Goal: Communication & Community: Answer question/provide support

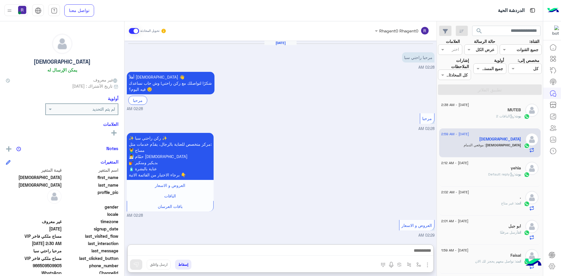
scroll to position [451, 0]
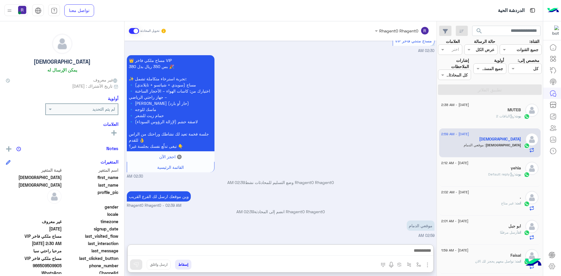
click at [365, 247] on textarea at bounding box center [281, 251] width 306 height 9
type textarea "**********"
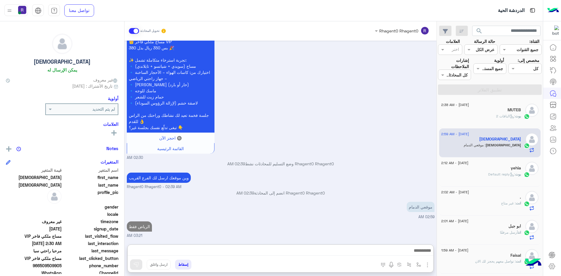
scroll to position [470, 0]
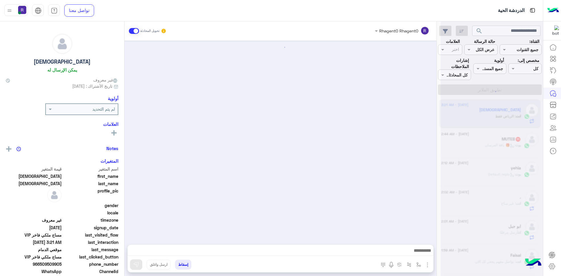
scroll to position [444, 0]
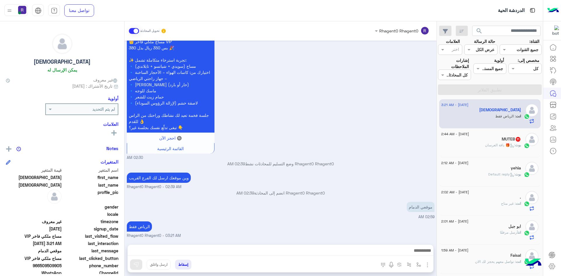
click at [506, 144] on span ": 🎁 باقة العرسان" at bounding box center [500, 145] width 30 height 4
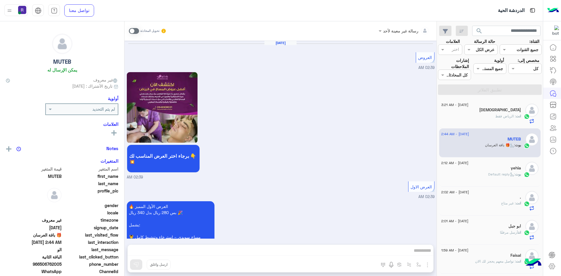
scroll to position [1304, 0]
